Goal: Information Seeking & Learning: Learn about a topic

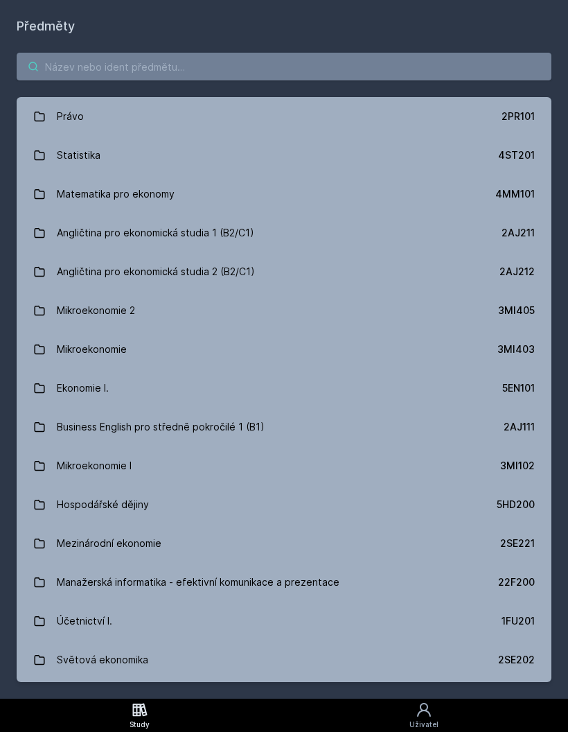
click at [373, 60] on input "search" at bounding box center [284, 67] width 535 height 28
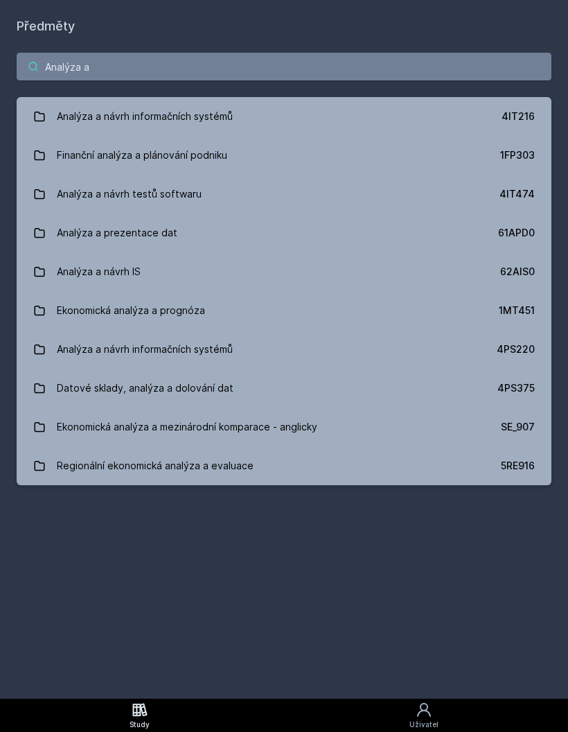
type input "Analýza a"
click at [348, 108] on link "Analýza a návrh informačních systémů 4IT216" at bounding box center [284, 116] width 535 height 39
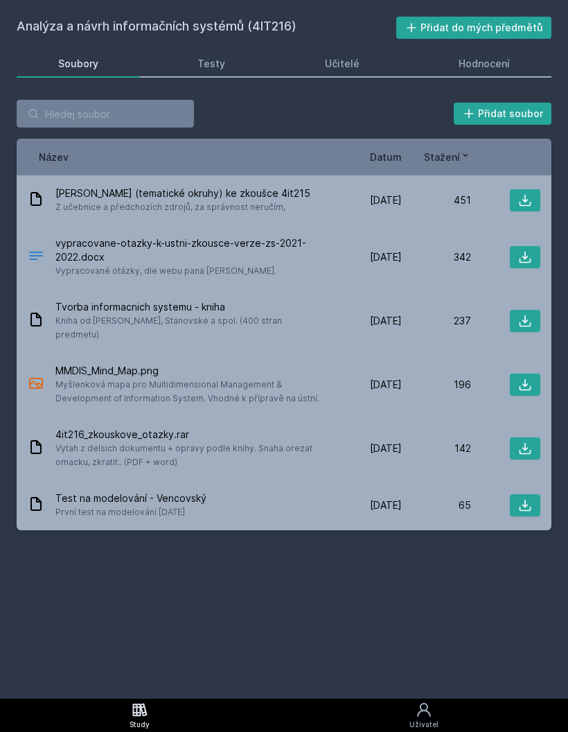
click at [490, 69] on div "Hodnocení" at bounding box center [484, 64] width 51 height 14
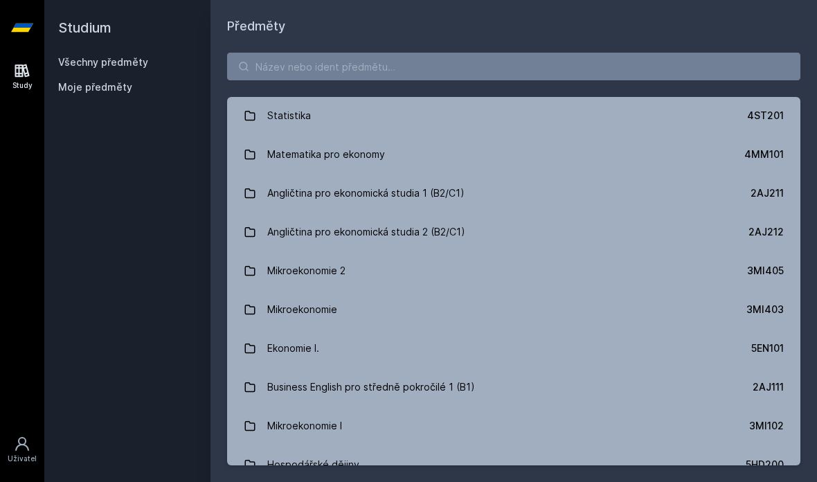
scroll to position [39, 0]
click at [407, 62] on input "search" at bounding box center [514, 67] width 574 height 28
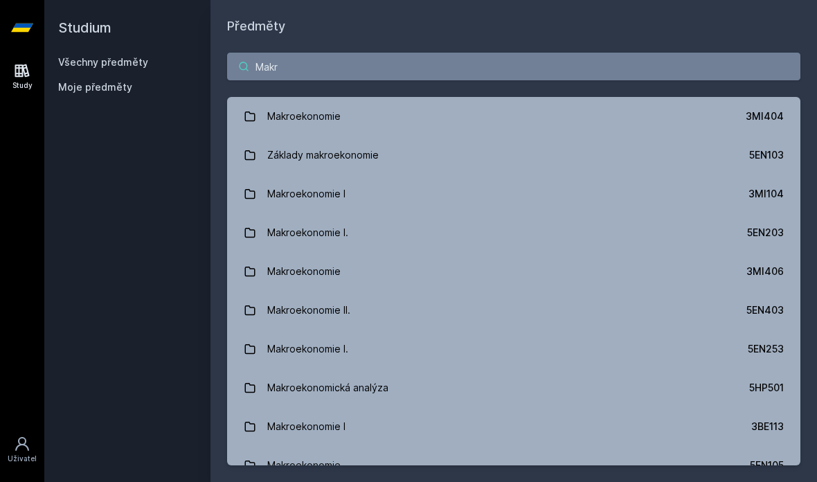
type input "Makro"
click at [408, 108] on link "Makroekonomie 3MI404" at bounding box center [514, 116] width 574 height 39
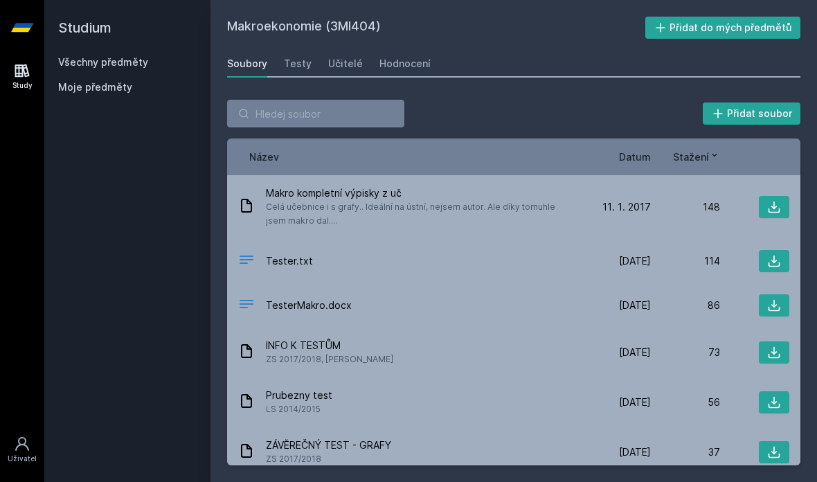
click at [343, 62] on div "Učitelé" at bounding box center [345, 64] width 35 height 14
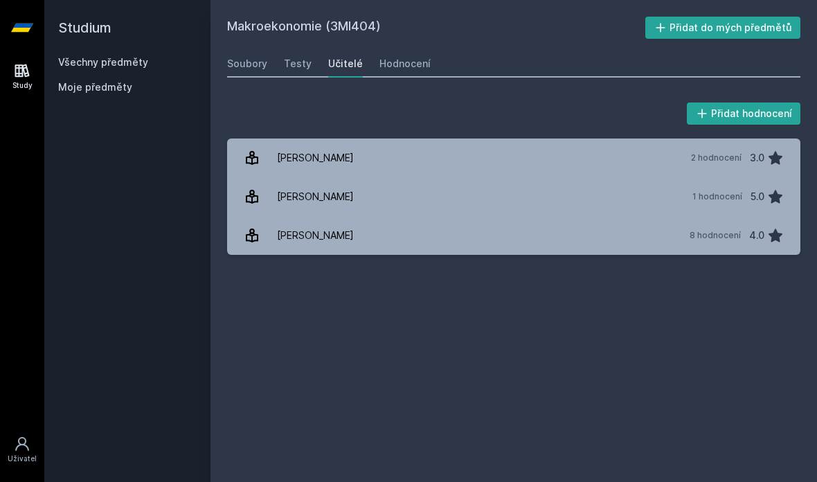
click at [405, 59] on div "Hodnocení" at bounding box center [405, 64] width 51 height 14
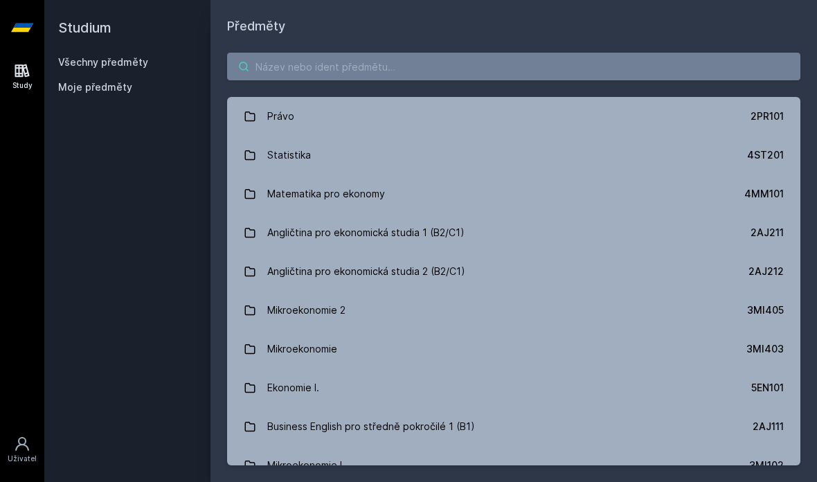
click at [404, 76] on input "search" at bounding box center [514, 67] width 574 height 28
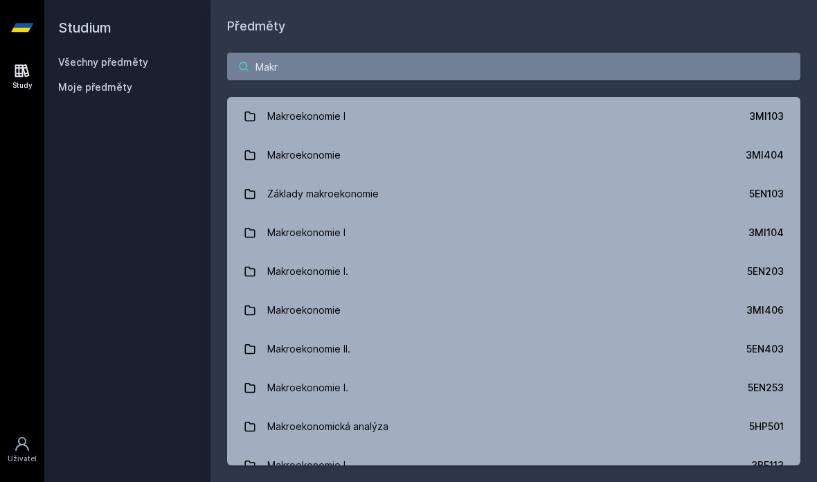
type input "Makro"
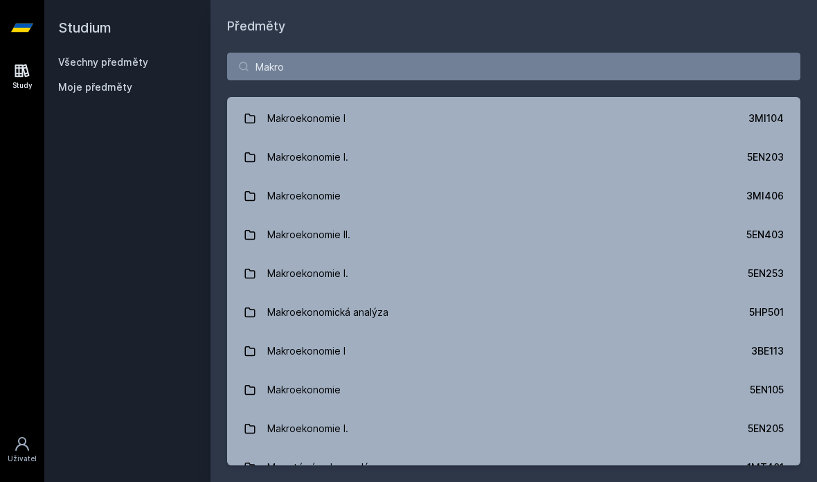
scroll to position [112, 0]
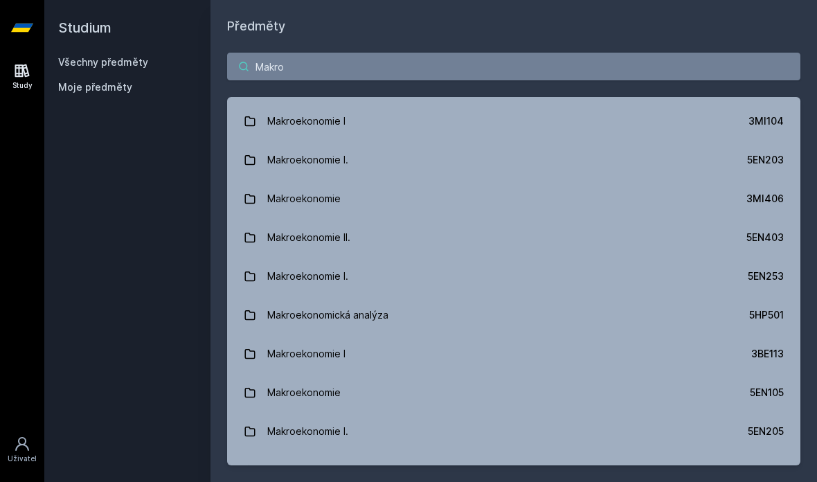
click at [617, 53] on input "Makro" at bounding box center [514, 67] width 574 height 28
click at [268, 67] on input "Makro" at bounding box center [514, 67] width 574 height 28
click at [269, 69] on input "Makro" at bounding box center [514, 67] width 574 height 28
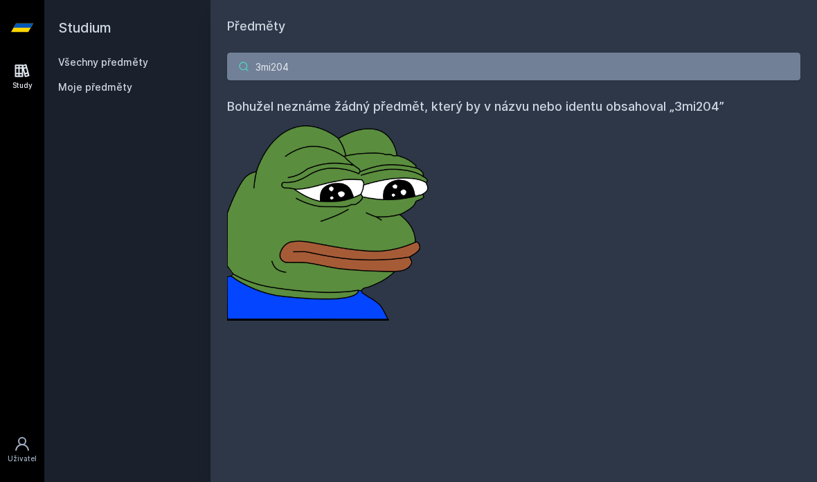
type input "3mi204"
